Goal: Transaction & Acquisition: Purchase product/service

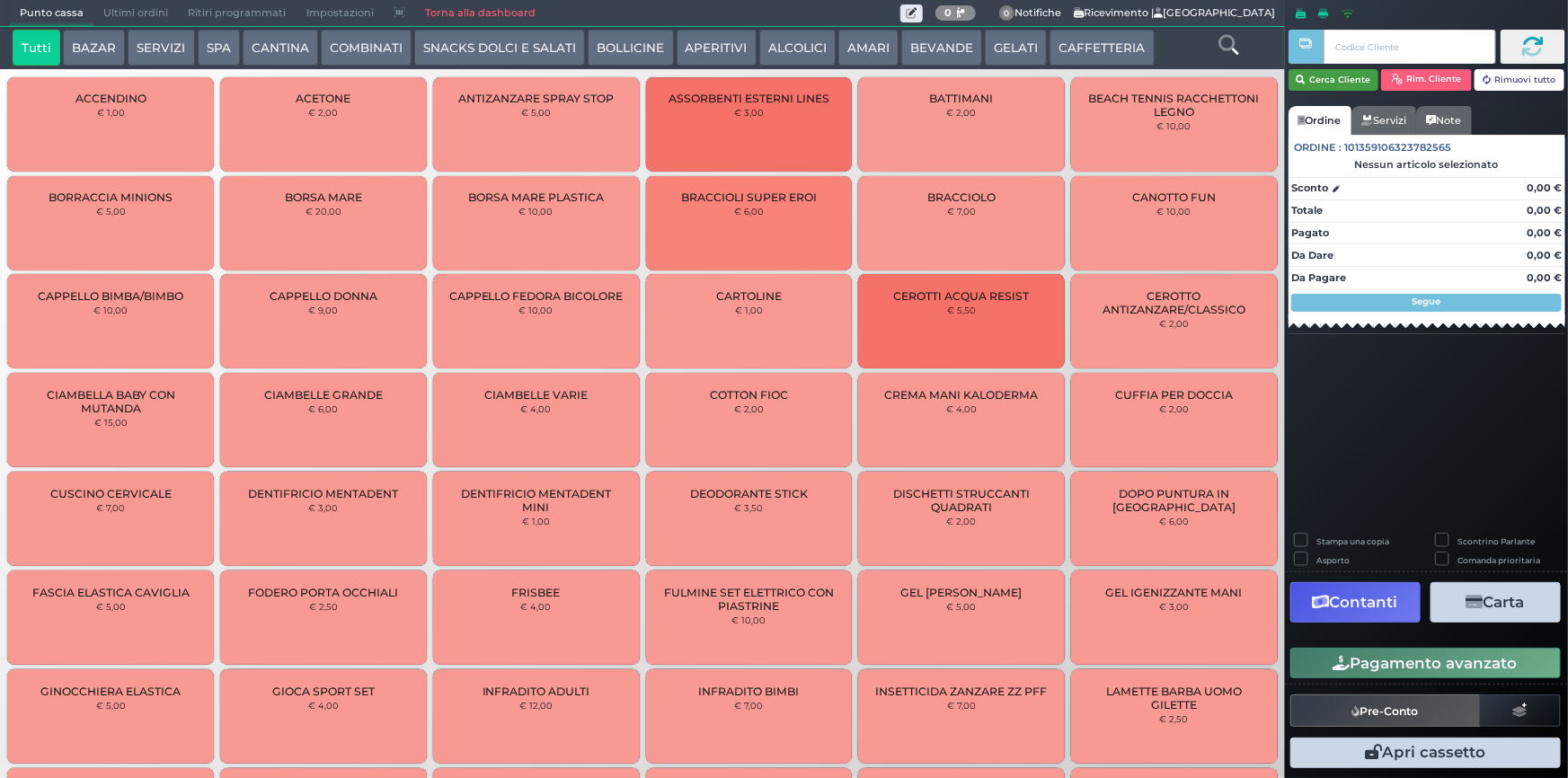
click at [1357, 83] on button "Cerca Cliente" at bounding box center [1334, 80] width 91 height 22
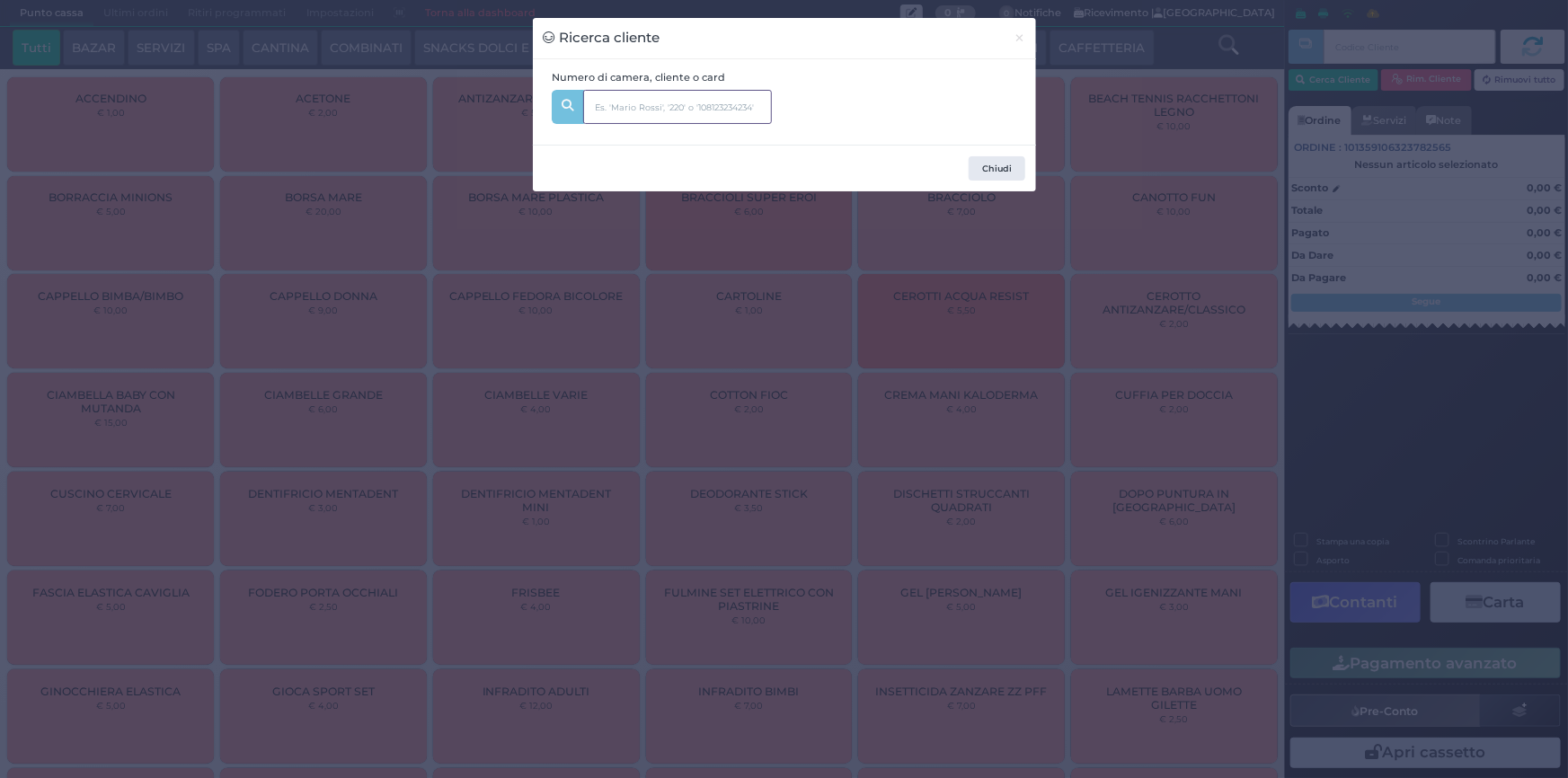
click at [599, 112] on input "text" at bounding box center [677, 107] width 188 height 34
type input "139"
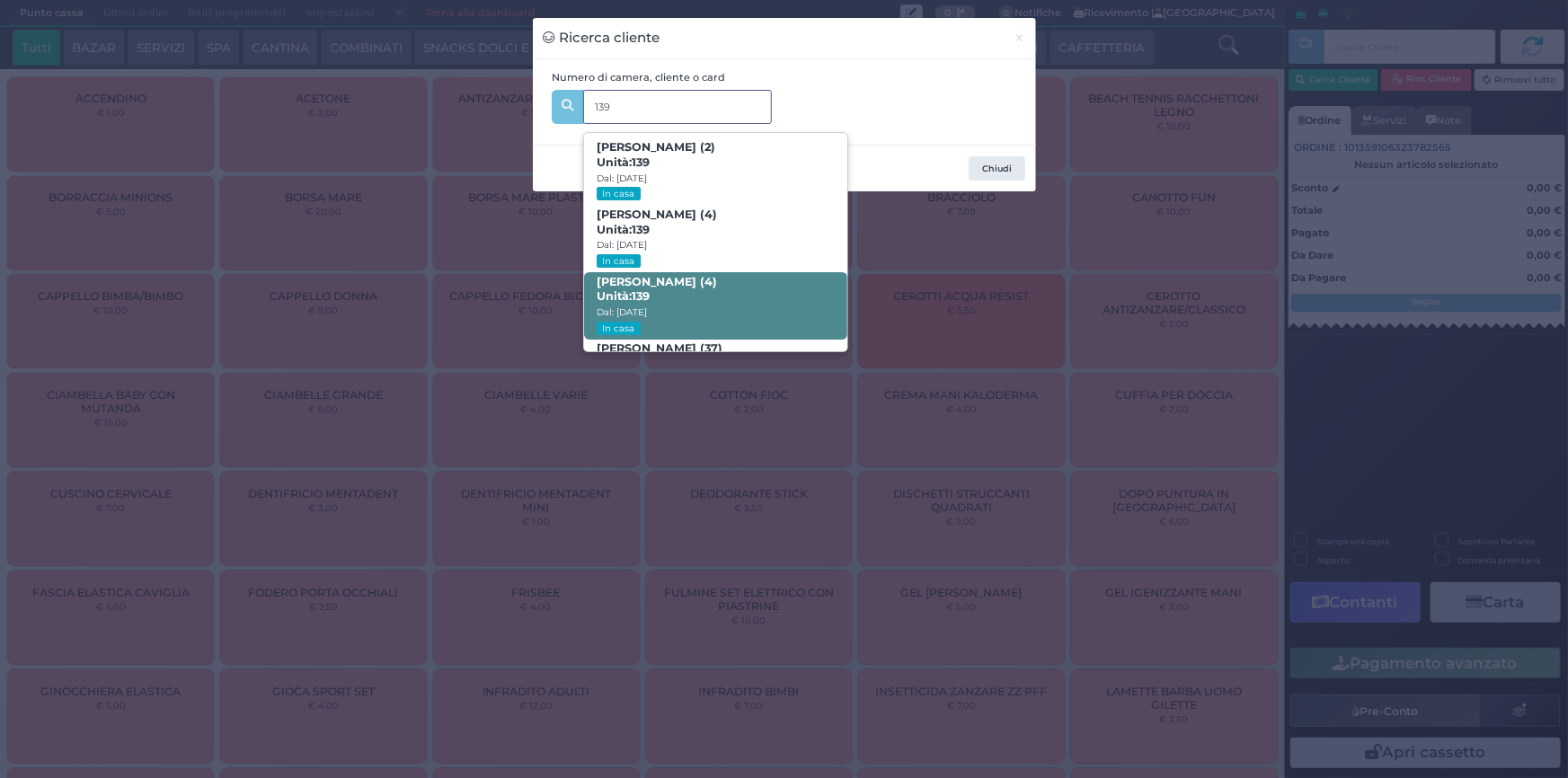
scroll to position [181, 0]
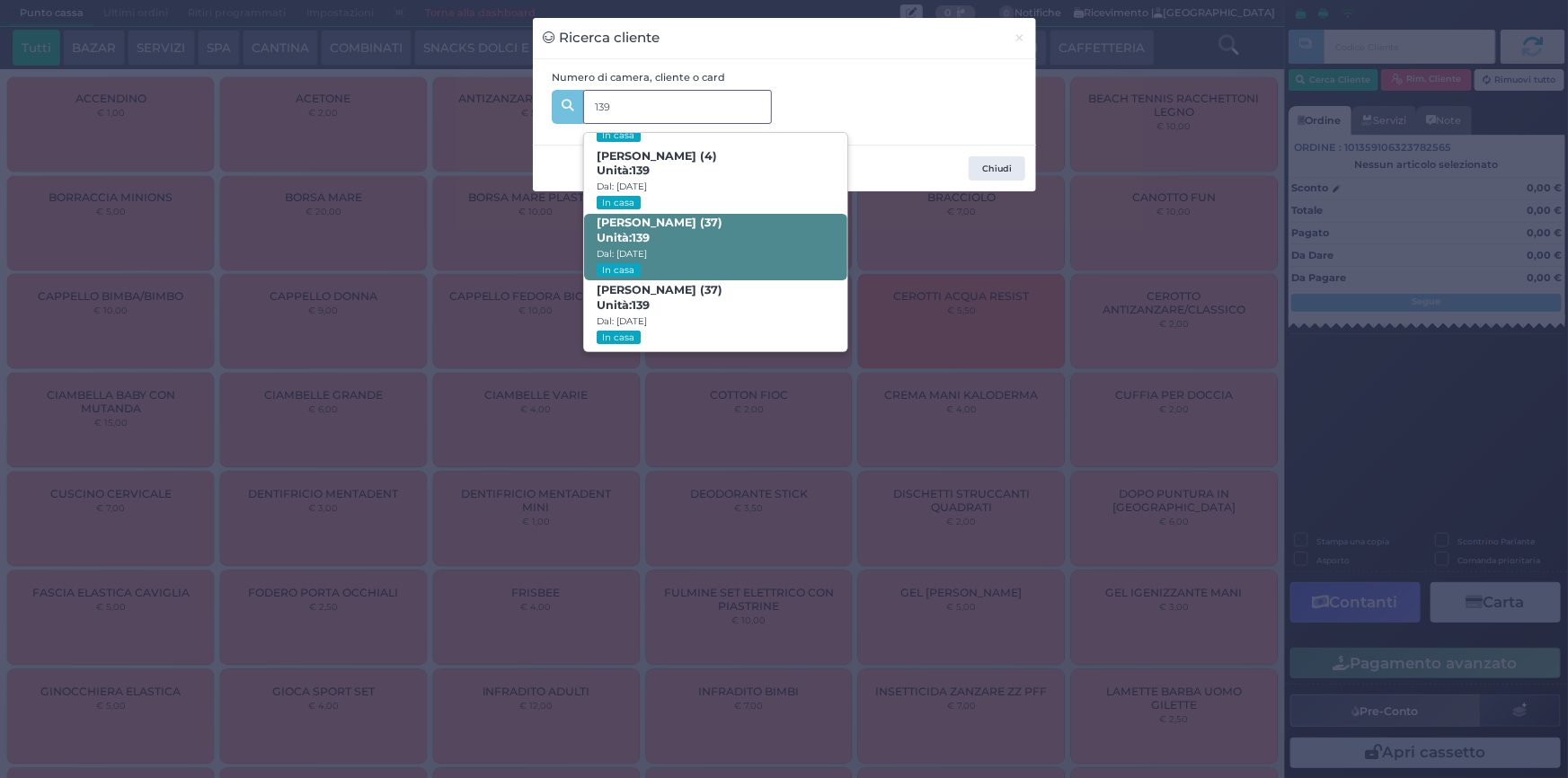
click at [641, 232] on strong "139" at bounding box center [641, 237] width 18 height 13
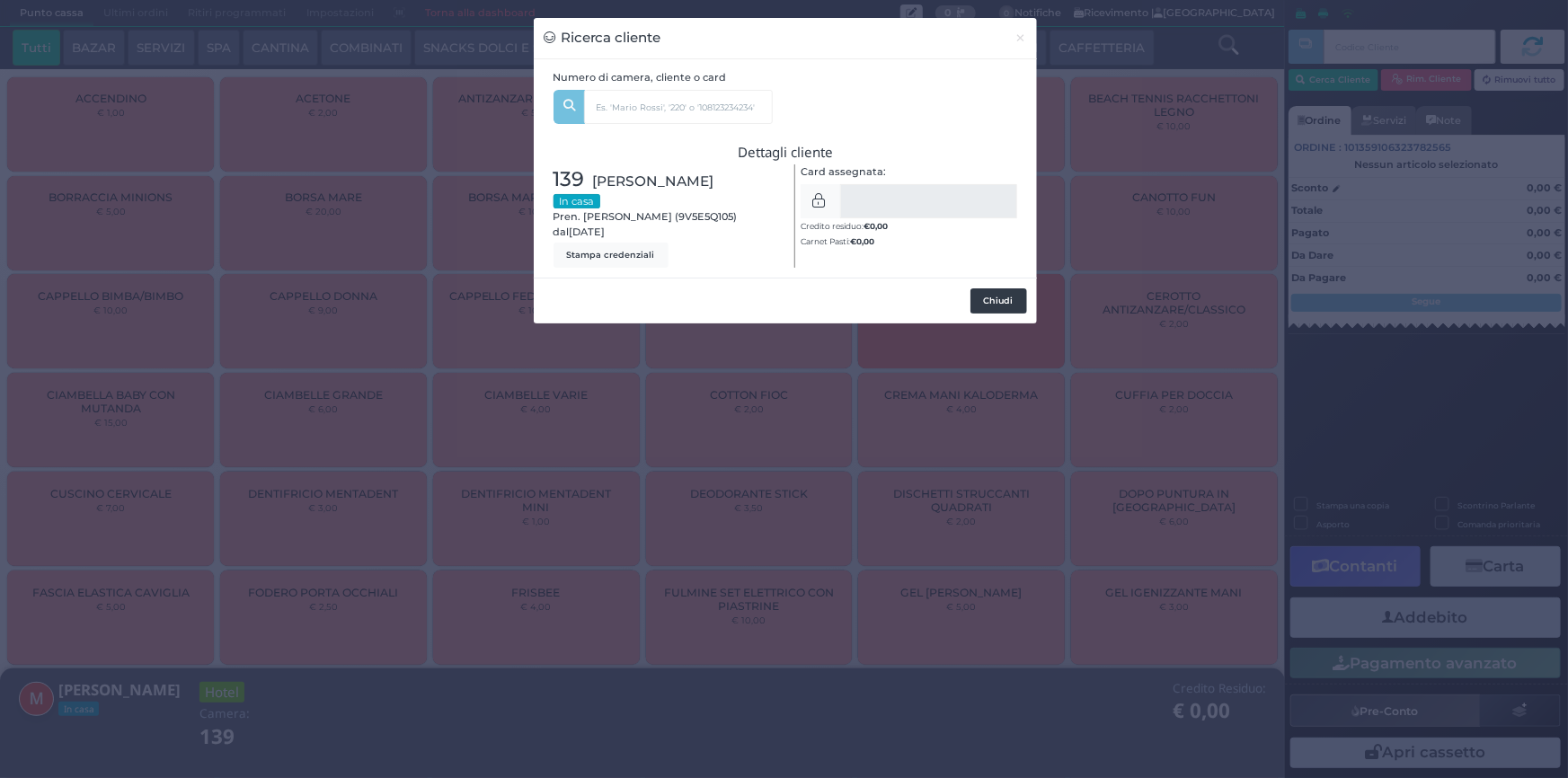
click at [996, 300] on button "Chiudi" at bounding box center [999, 301] width 56 height 25
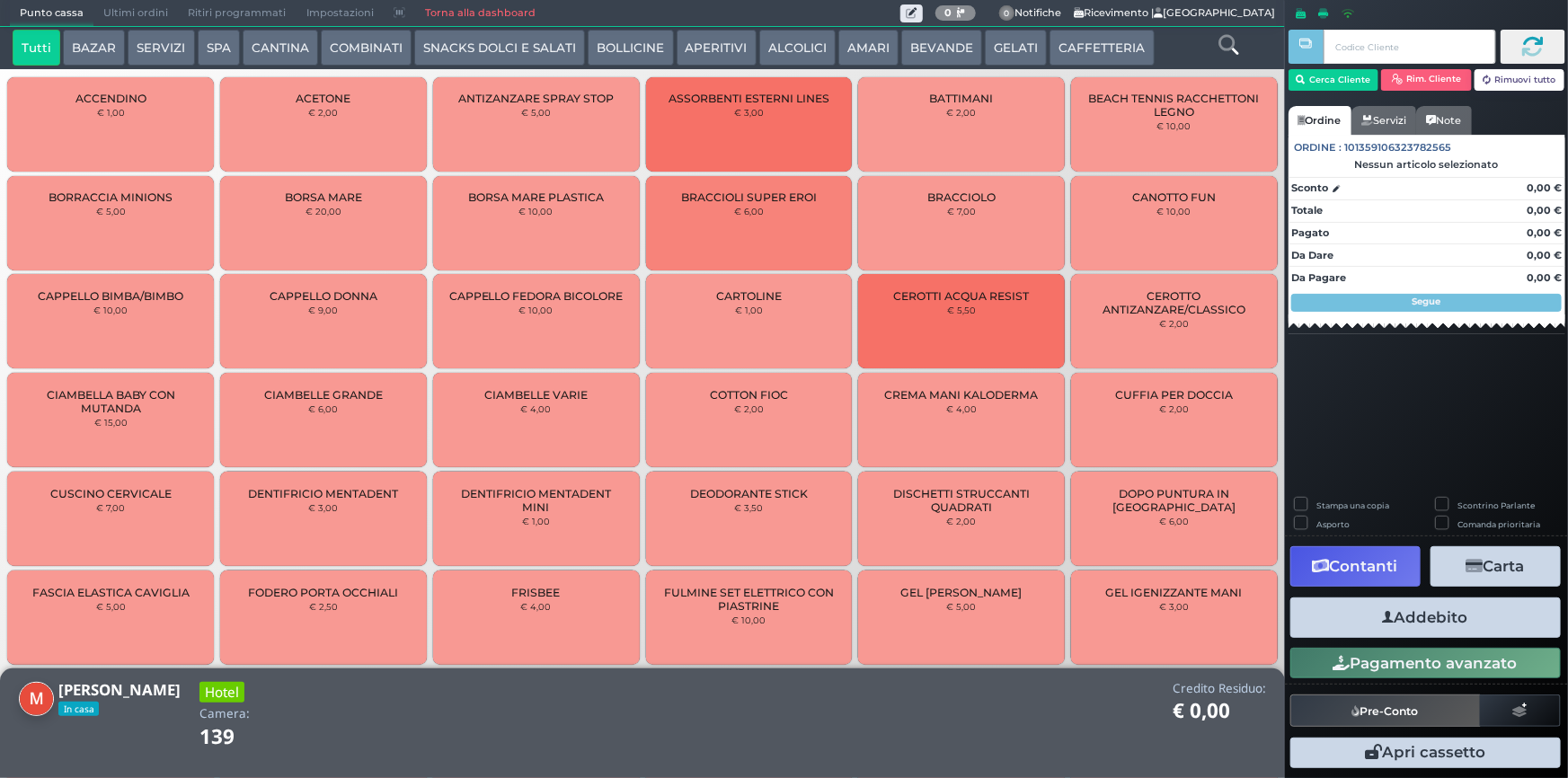
click at [128, 37] on button "SERVIZI" at bounding box center [160, 48] width 67 height 36
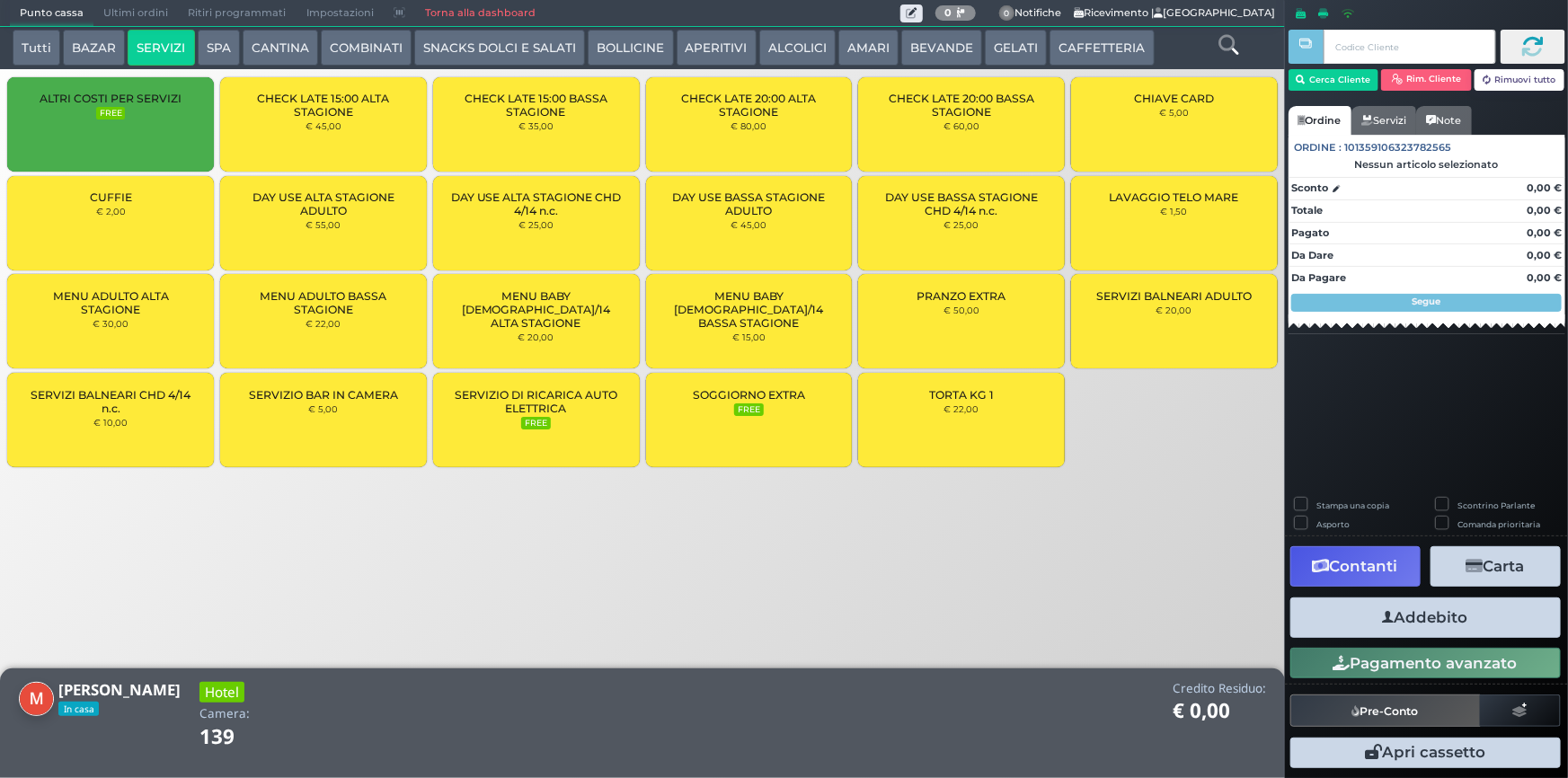
click at [1205, 214] on div "LAVAGGIO TELO MARE € 1,50" at bounding box center [1174, 223] width 206 height 95
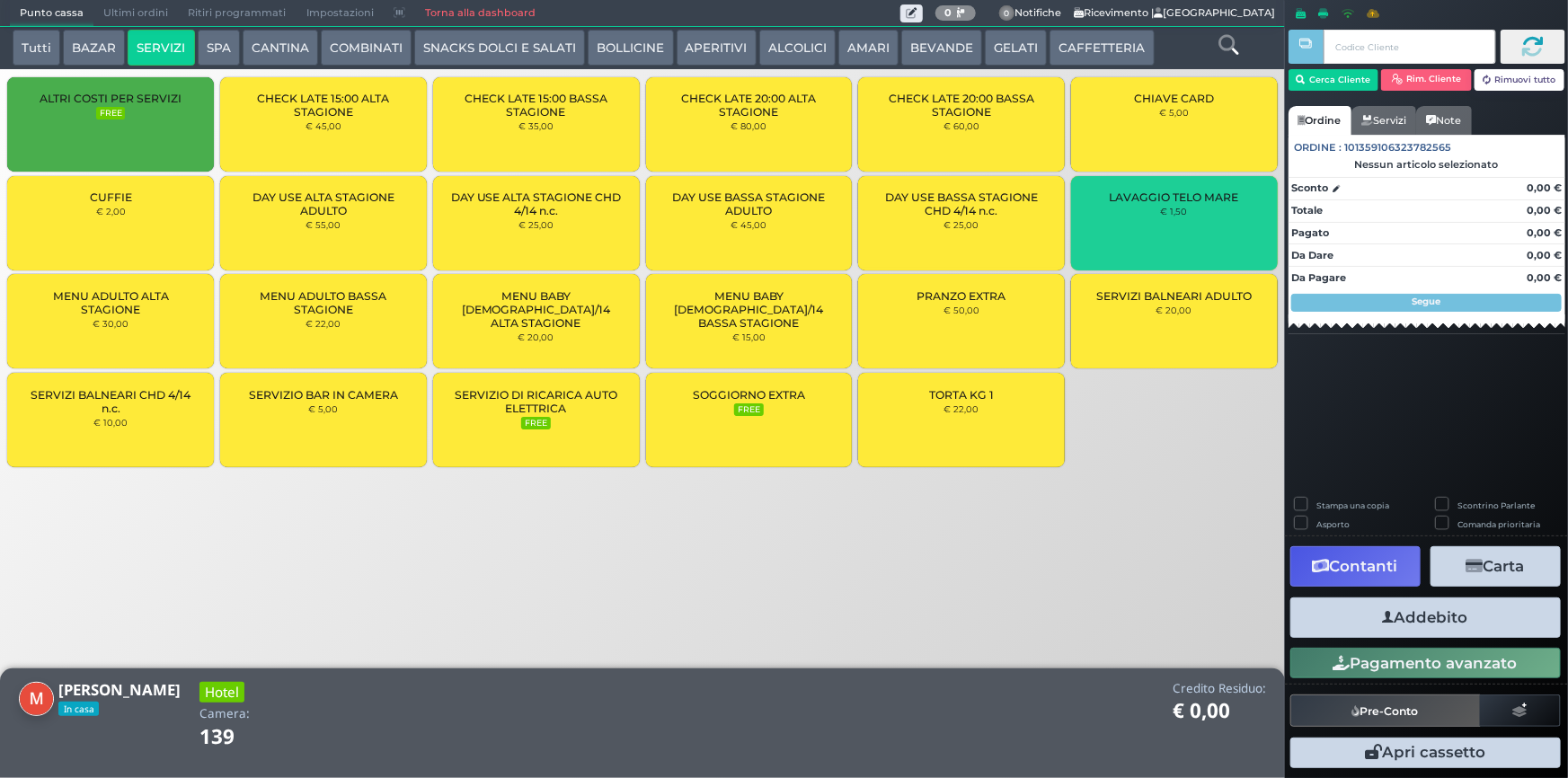
click at [1205, 214] on div "LAVAGGIO TELO MARE € 1,50" at bounding box center [1174, 223] width 206 height 95
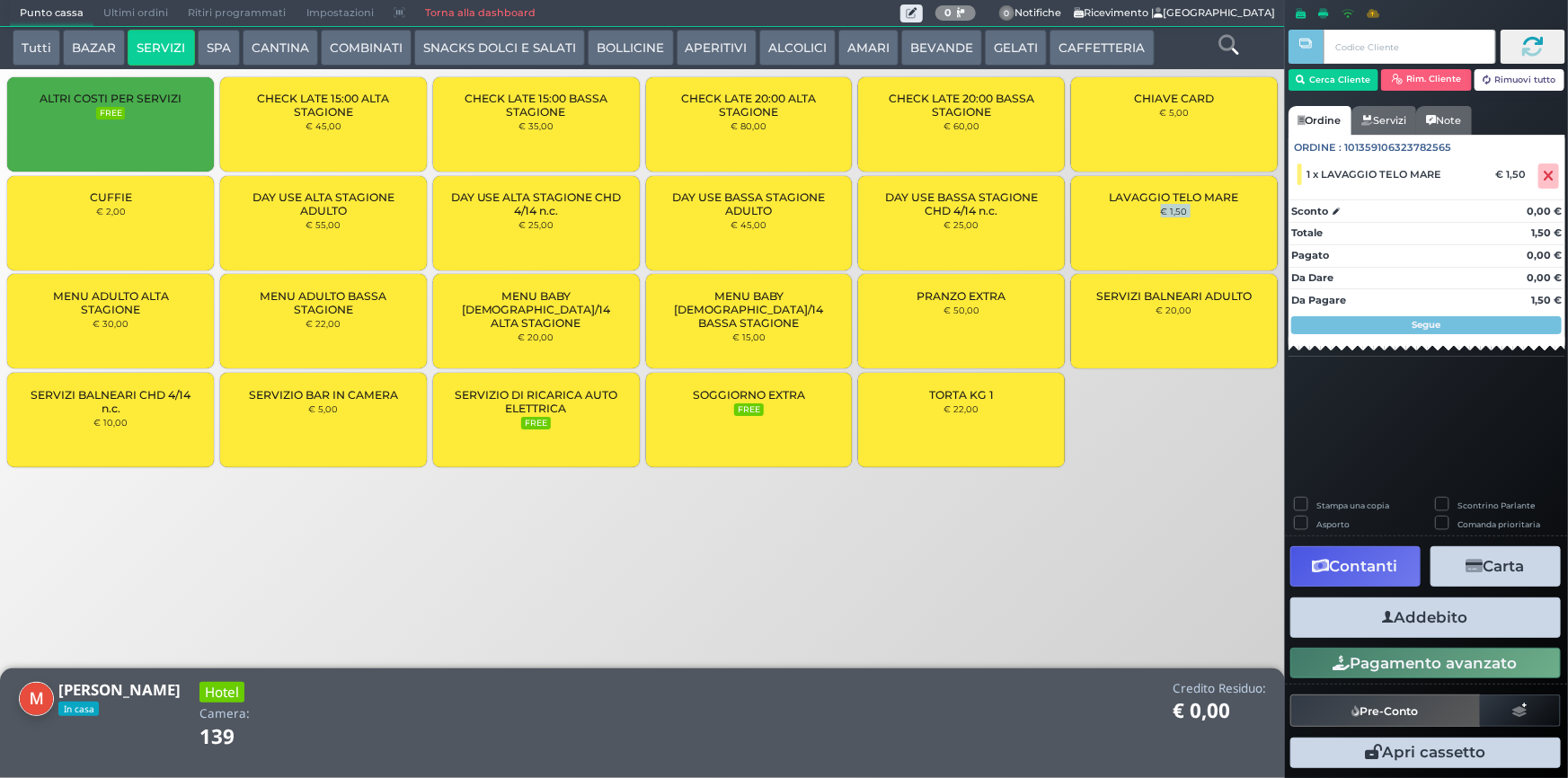
click at [1205, 214] on div "LAVAGGIO TELO MARE € 1,50" at bounding box center [1174, 223] width 206 height 95
click at [1433, 667] on button "Pagamento avanzato" at bounding box center [1425, 663] width 270 height 31
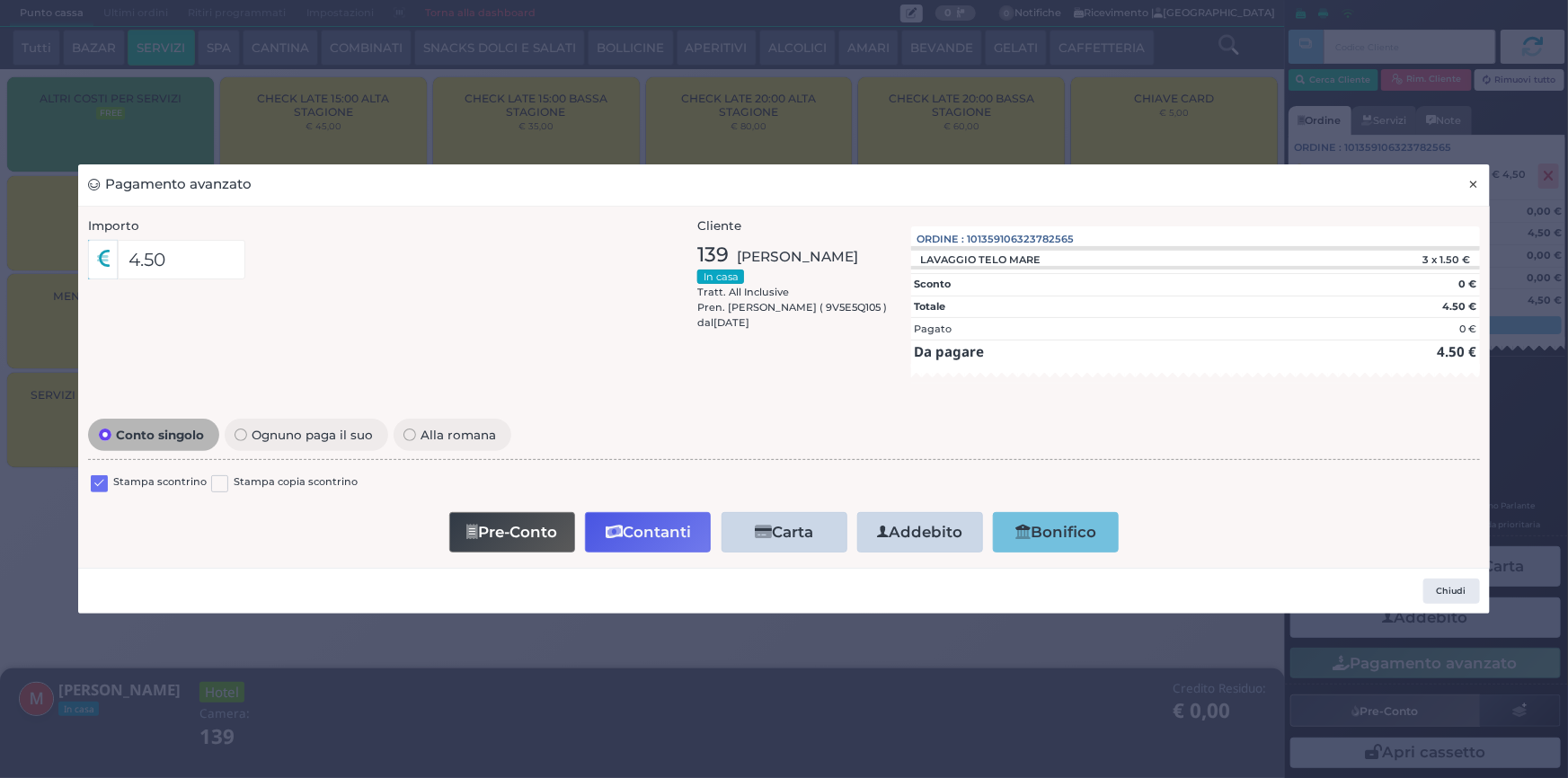
click at [1479, 188] on span "×" at bounding box center [1474, 184] width 11 height 20
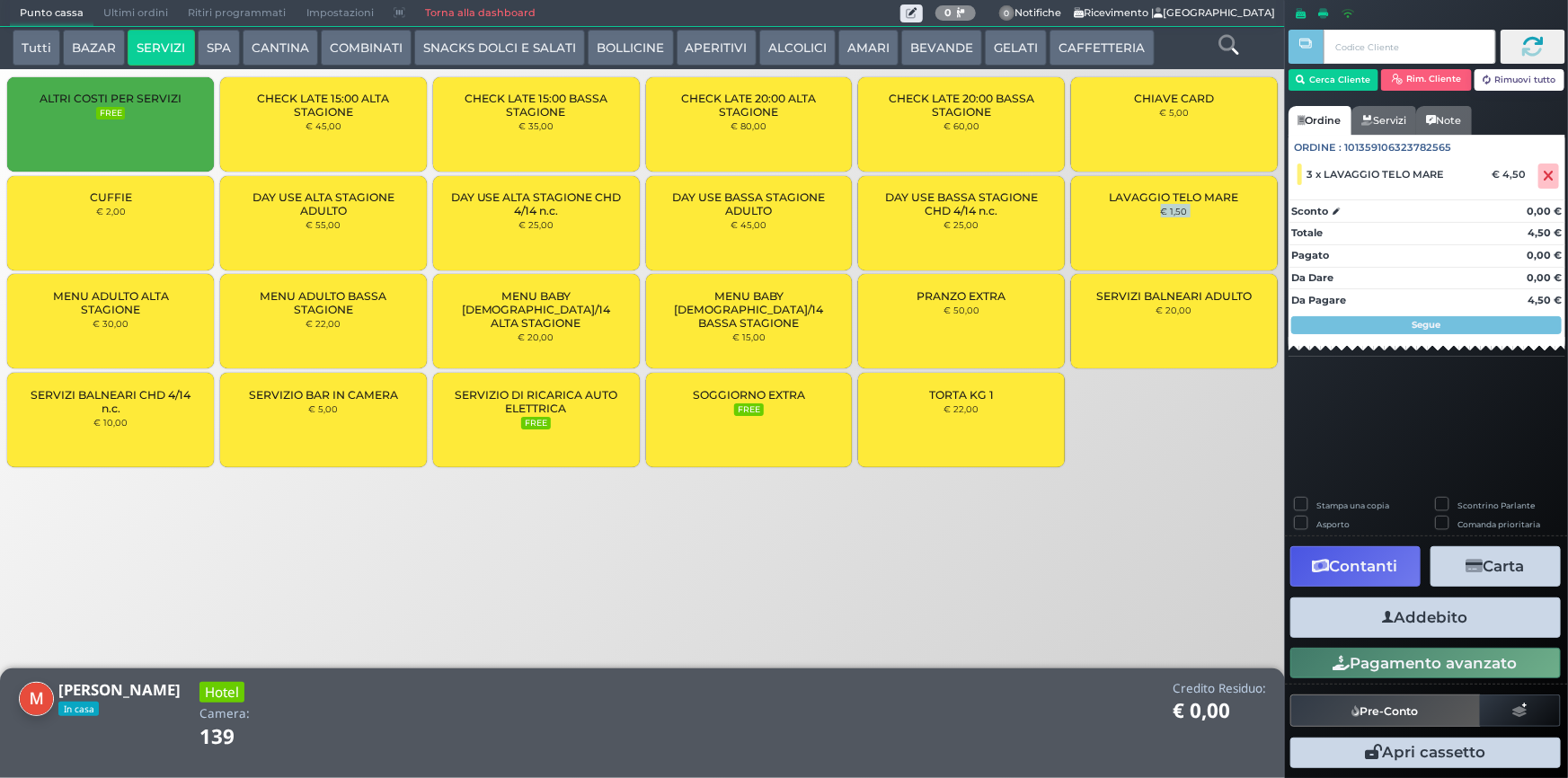
click at [1445, 617] on button "Addebito" at bounding box center [1425, 617] width 270 height 40
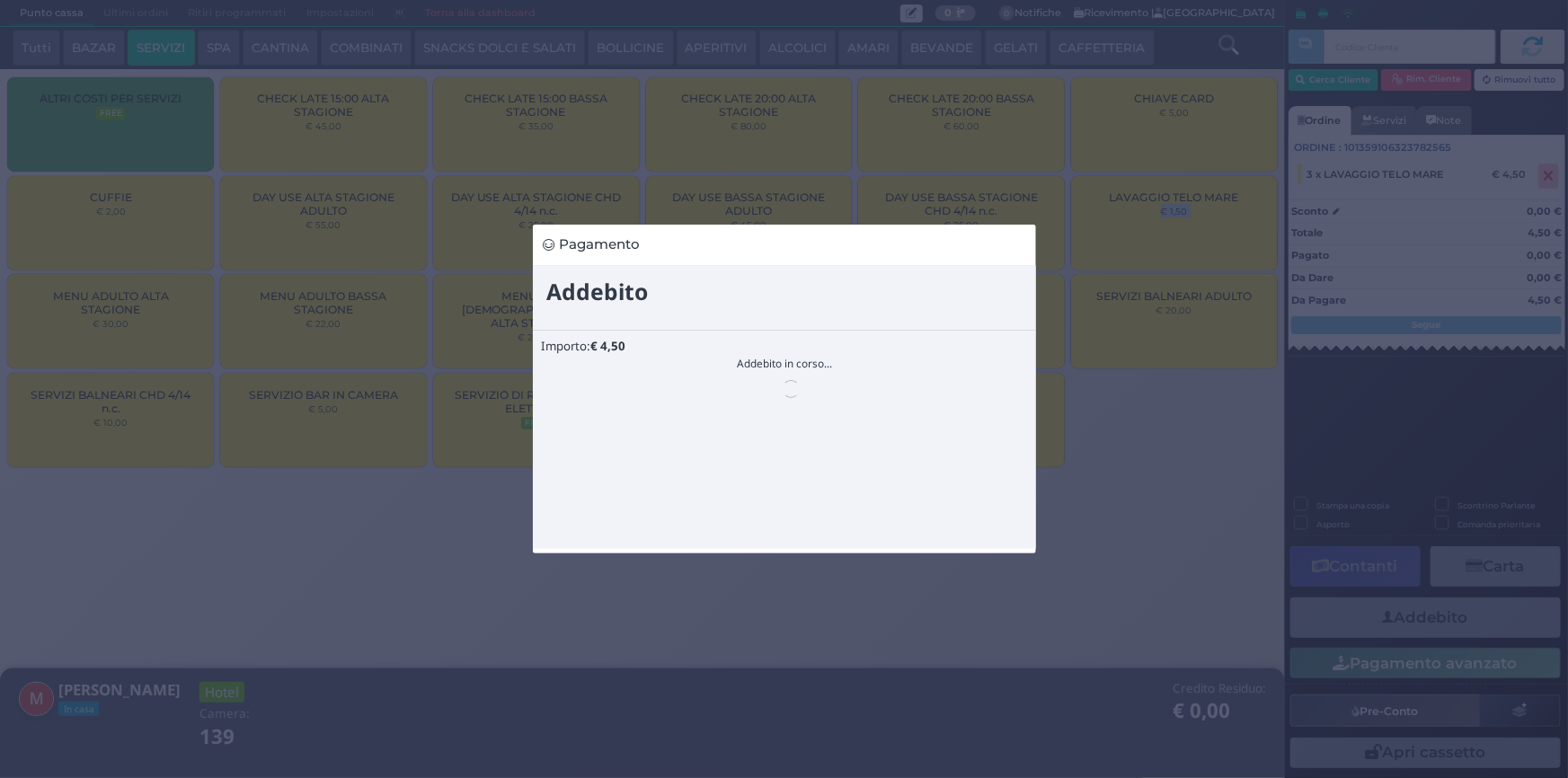
scroll to position [0, 0]
